Goal: Check status: Check status

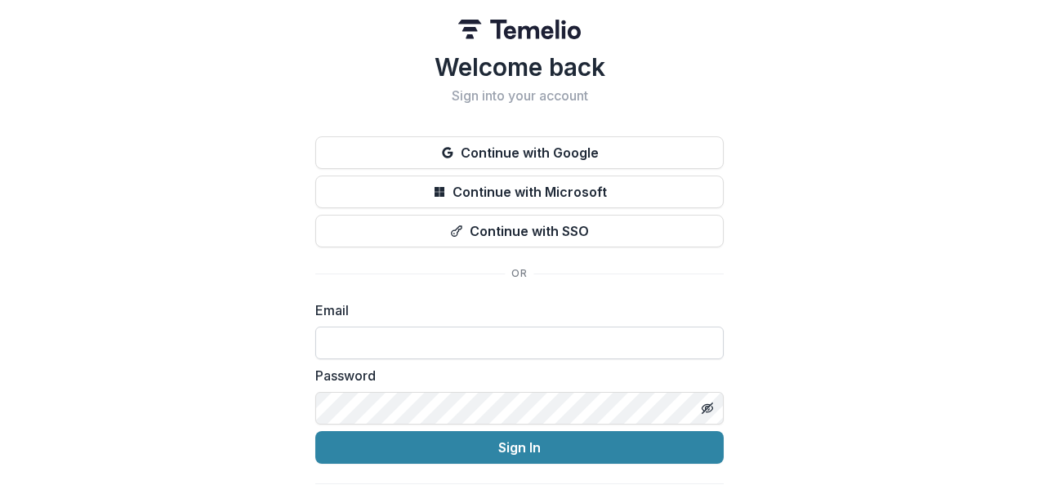
click at [418, 352] on input at bounding box center [519, 343] width 408 height 33
type input "**********"
click at [315, 431] on button "Sign In" at bounding box center [519, 447] width 408 height 33
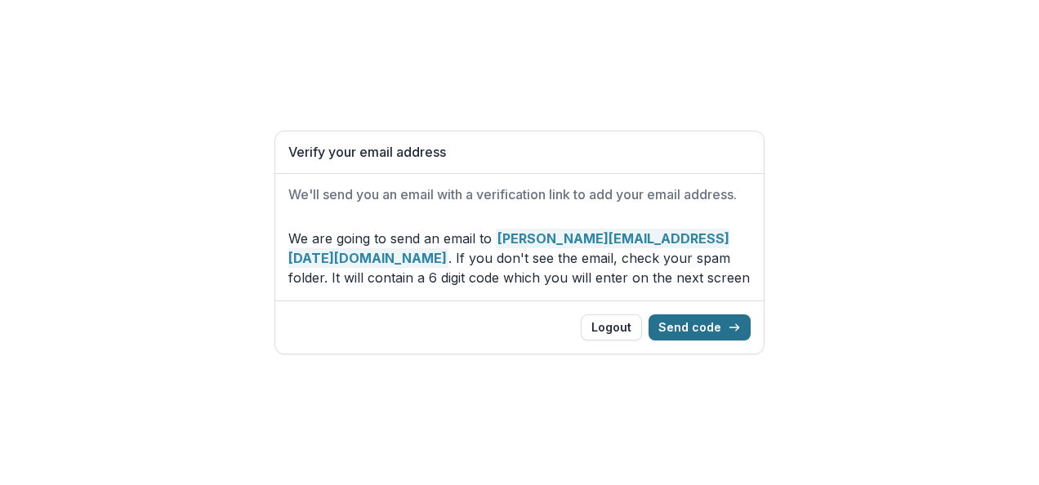
click at [709, 326] on button "Send code" at bounding box center [699, 327] width 102 height 26
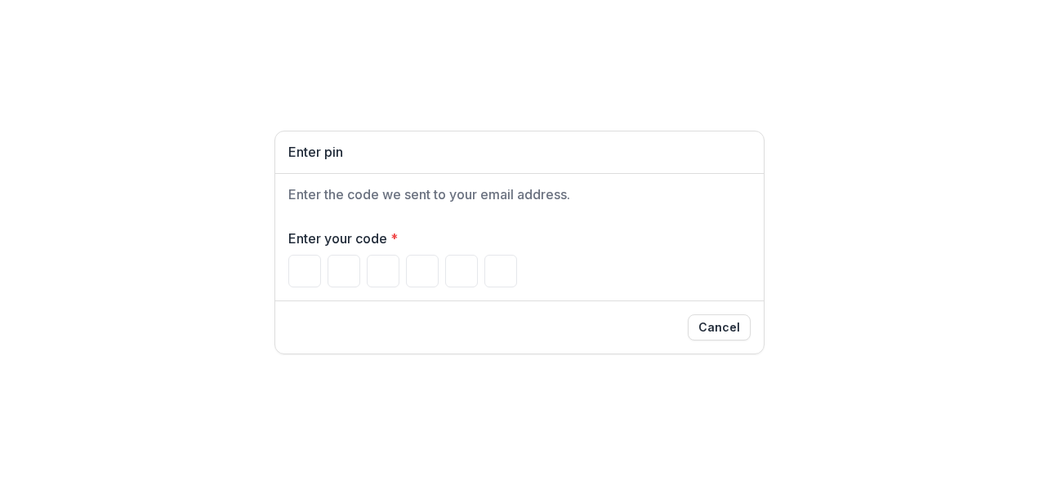
type input "*"
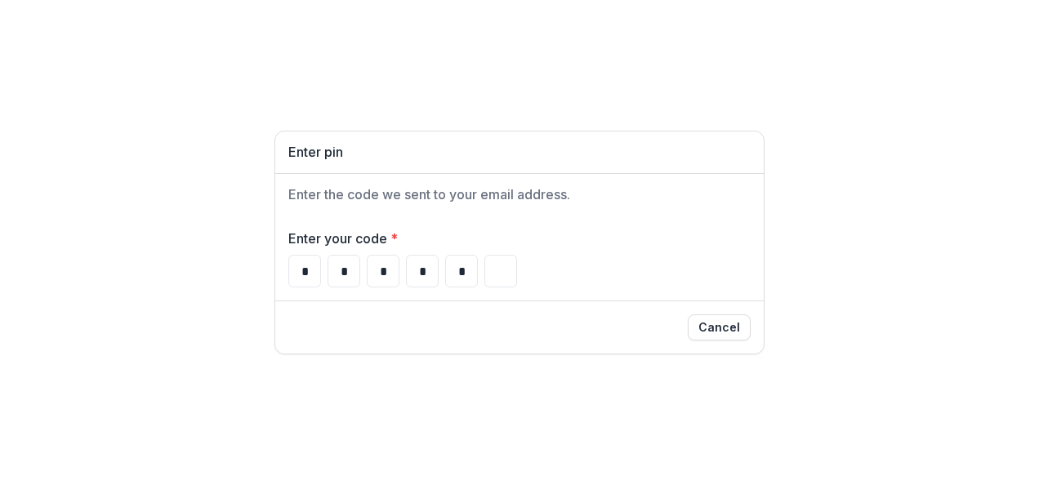
type input "*"
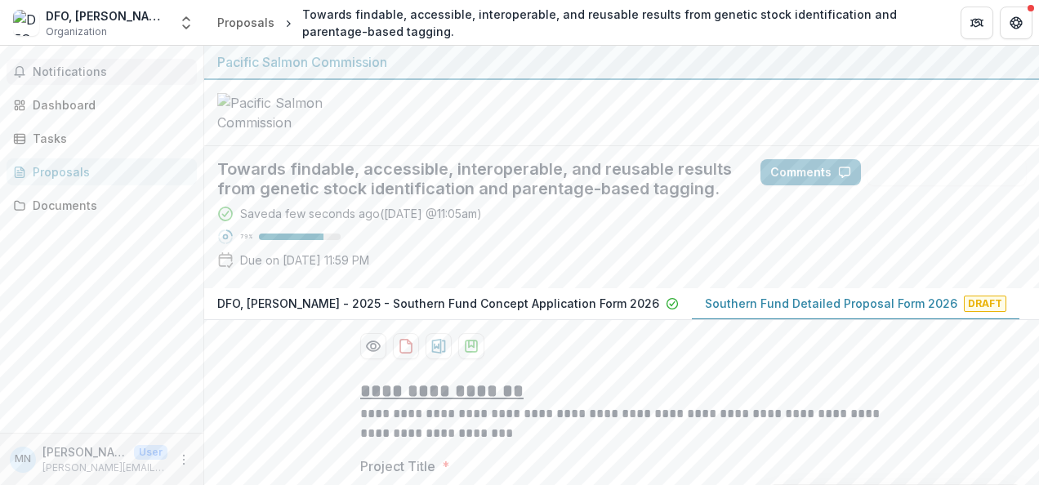
click at [96, 73] on span "Notifications" at bounding box center [112, 72] width 158 height 14
click at [695, 146] on div at bounding box center [621, 113] width 834 height 66
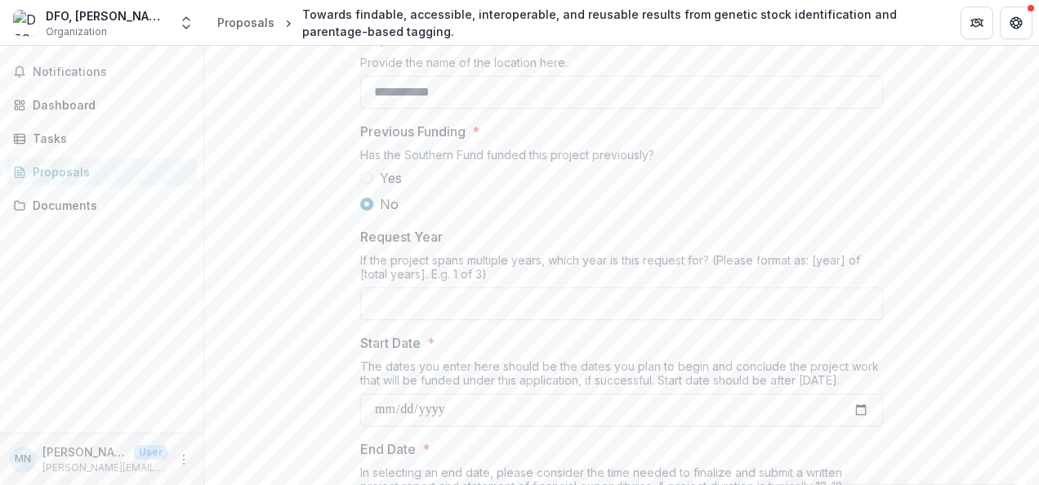
scroll to position [1796, 0]
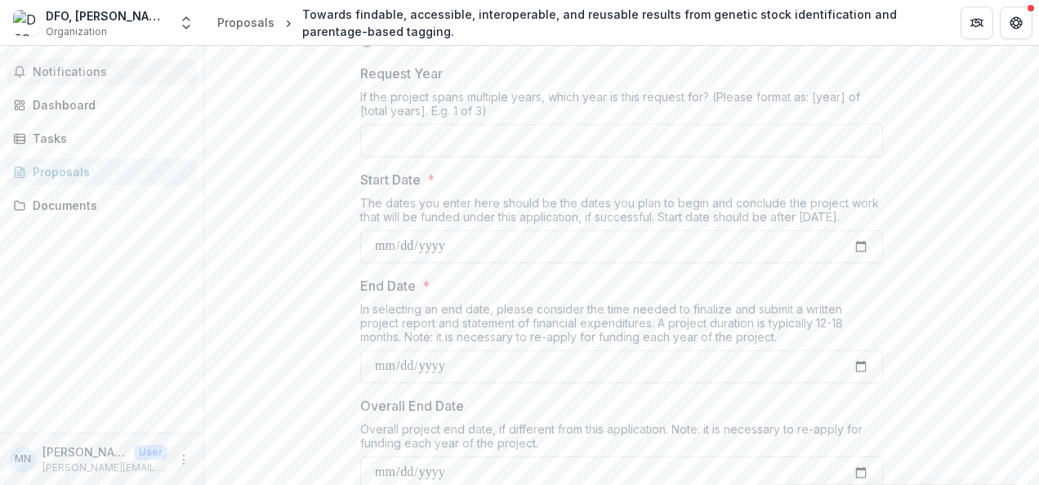
click at [114, 75] on span "Notifications" at bounding box center [112, 72] width 158 height 14
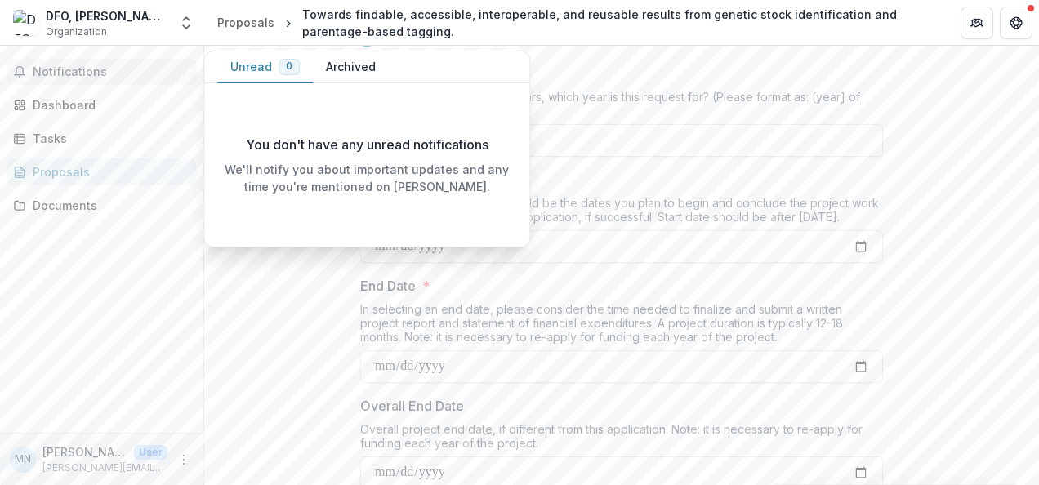
click at [82, 62] on button "Notifications" at bounding box center [102, 72] width 190 height 26
